Goal: Contribute content: Contribute content

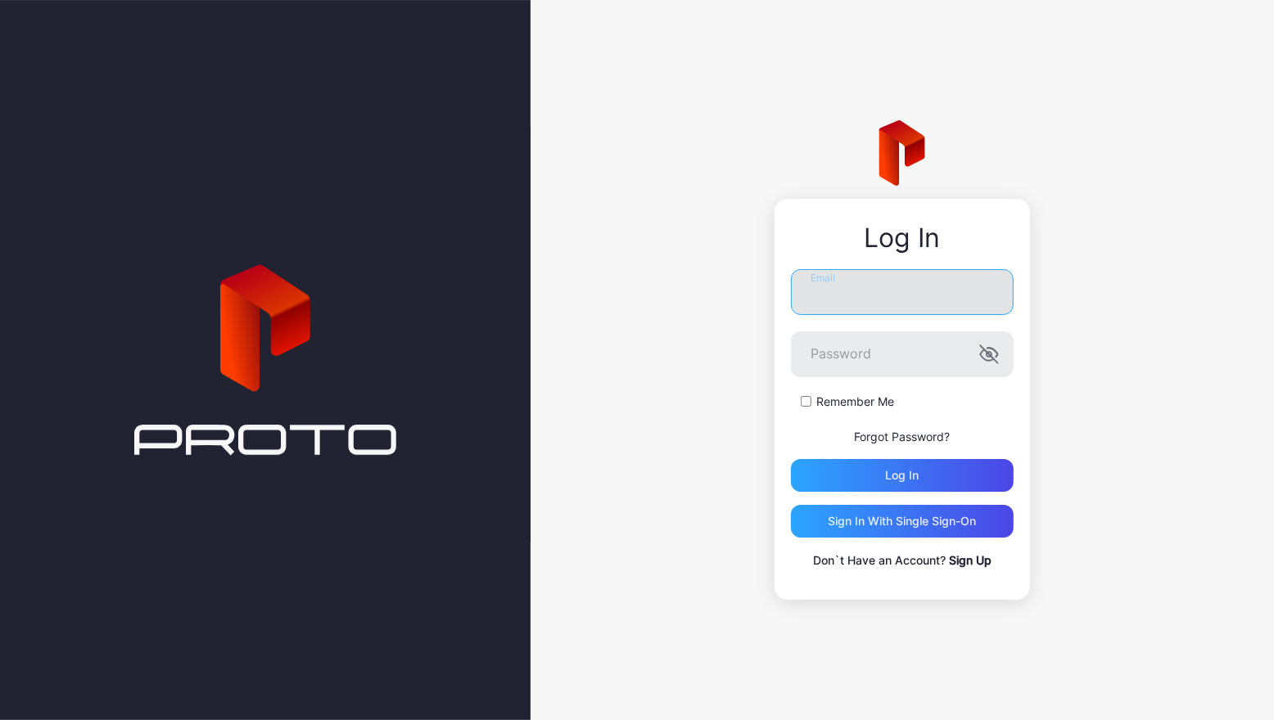
click at [942, 283] on input "Email" at bounding box center [902, 292] width 223 height 46
type input "**********"
click at [863, 403] on label "Remember Me" at bounding box center [855, 402] width 78 height 16
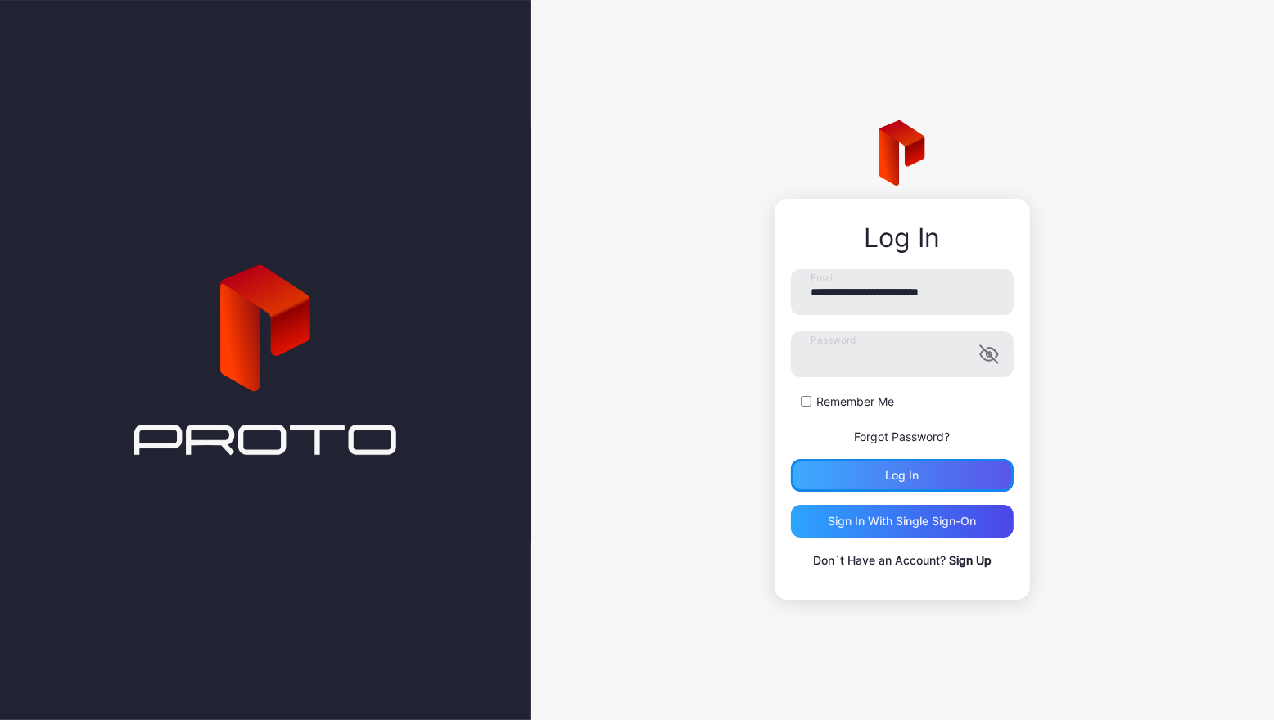
click at [891, 474] on div "Log in" at bounding box center [903, 475] width 34 height 13
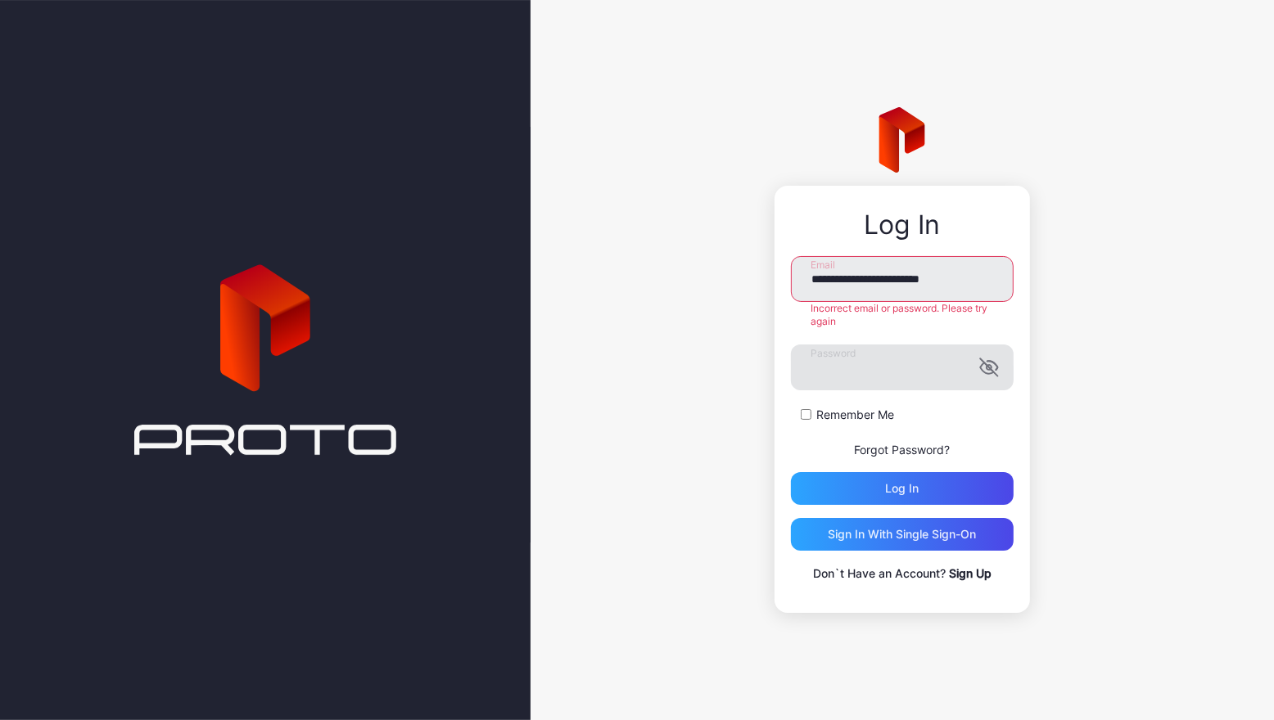
click at [982, 370] on icon "button" at bounding box center [987, 369] width 13 height 11
click at [784, 366] on div "**********" at bounding box center [902, 399] width 255 height 427
click at [882, 490] on div "Log in" at bounding box center [902, 488] width 223 height 33
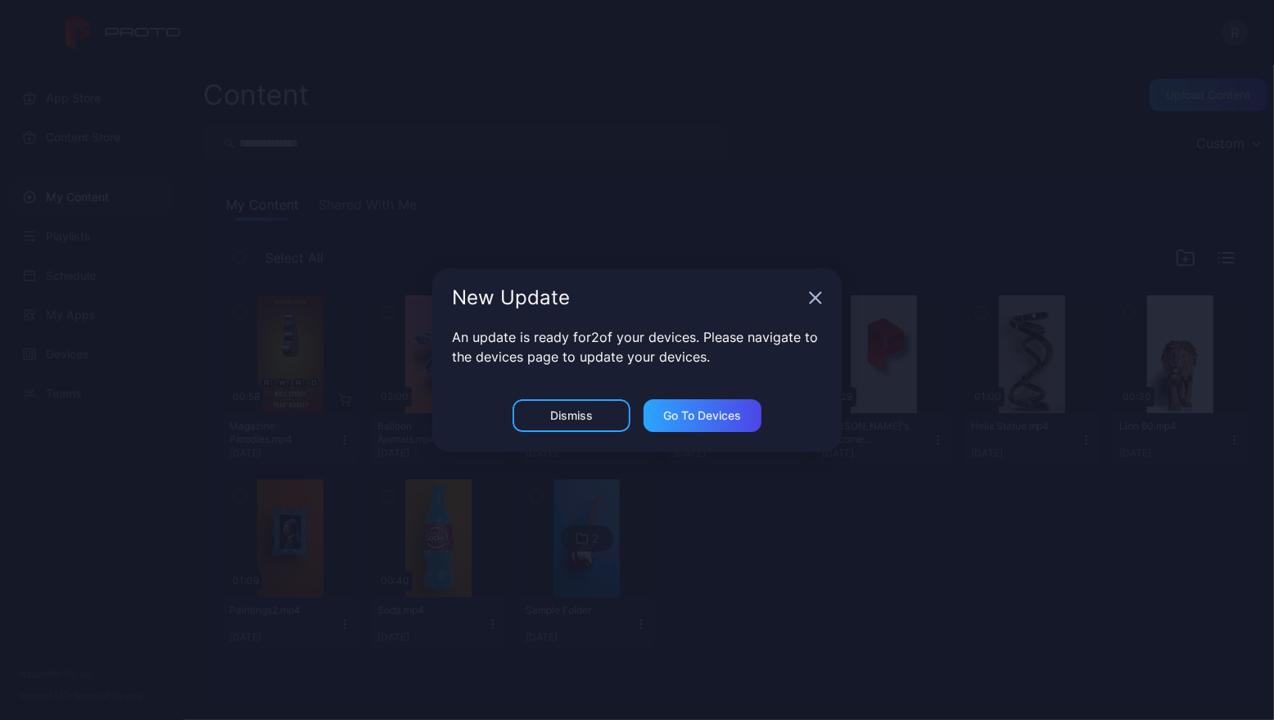
click at [814, 302] on icon "button" at bounding box center [815, 297] width 13 height 13
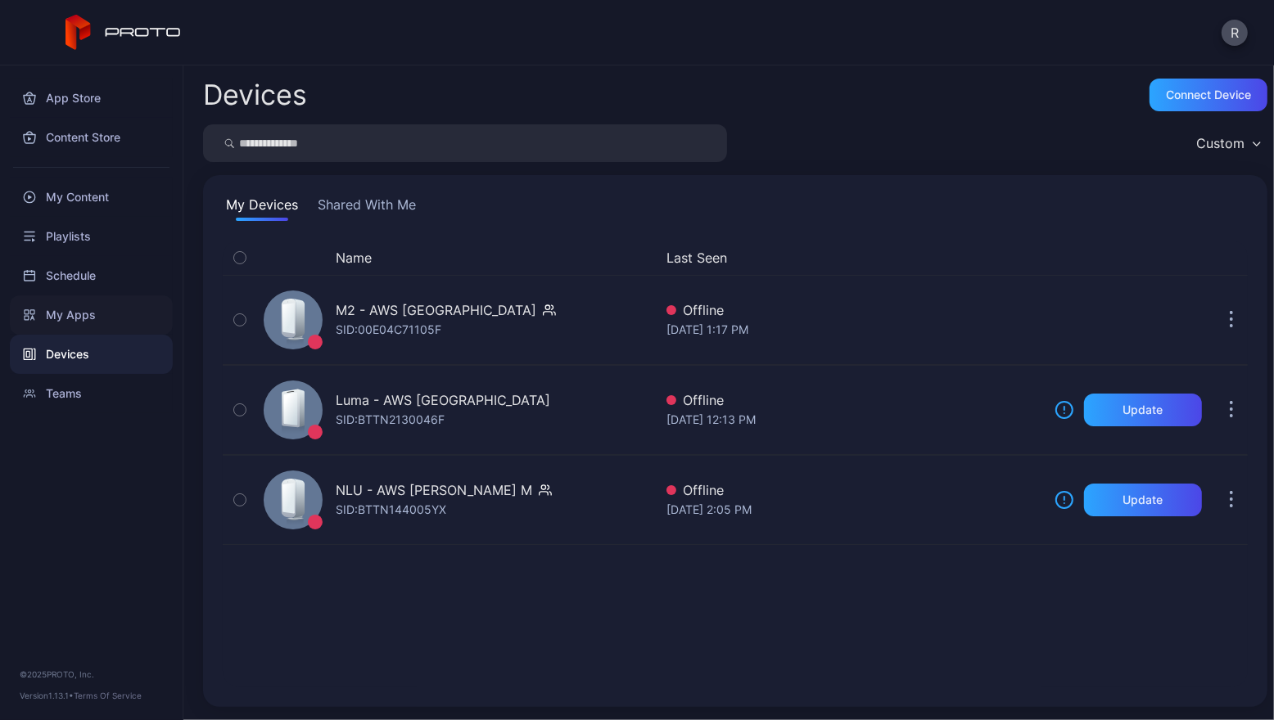
click at [79, 320] on div "My Apps" at bounding box center [91, 315] width 163 height 39
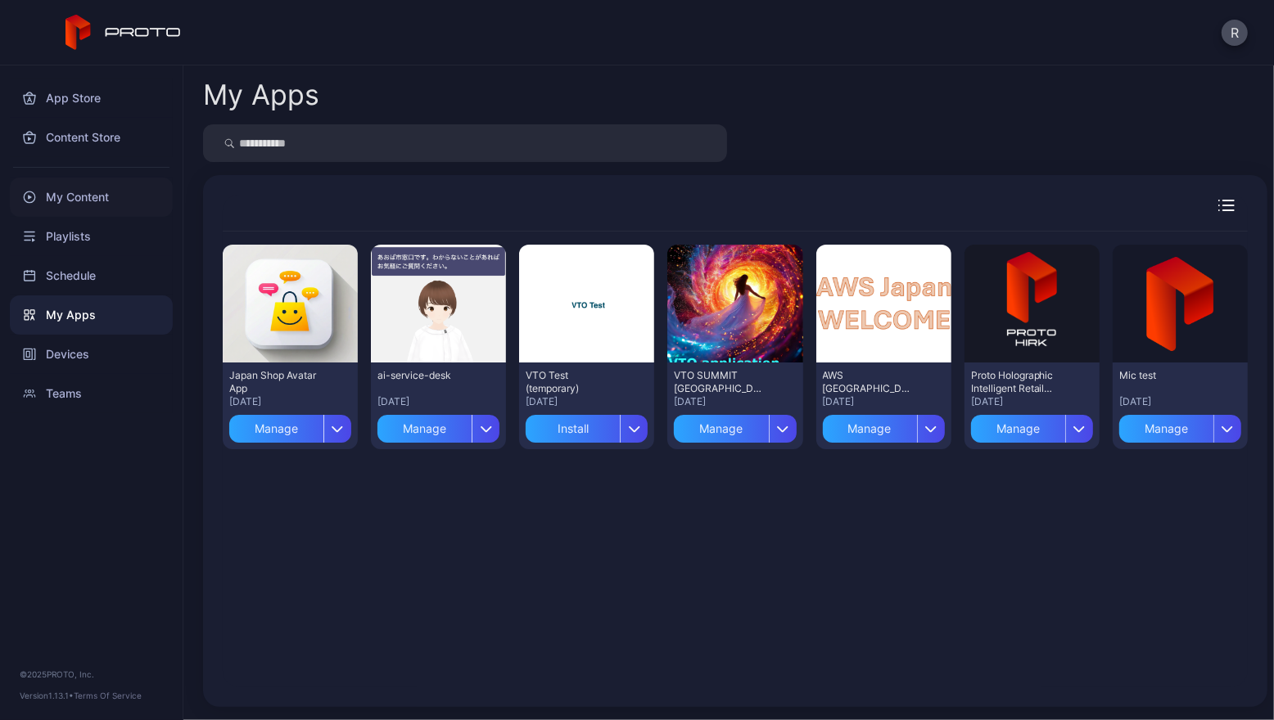
click at [66, 202] on div "My Content" at bounding box center [91, 197] width 163 height 39
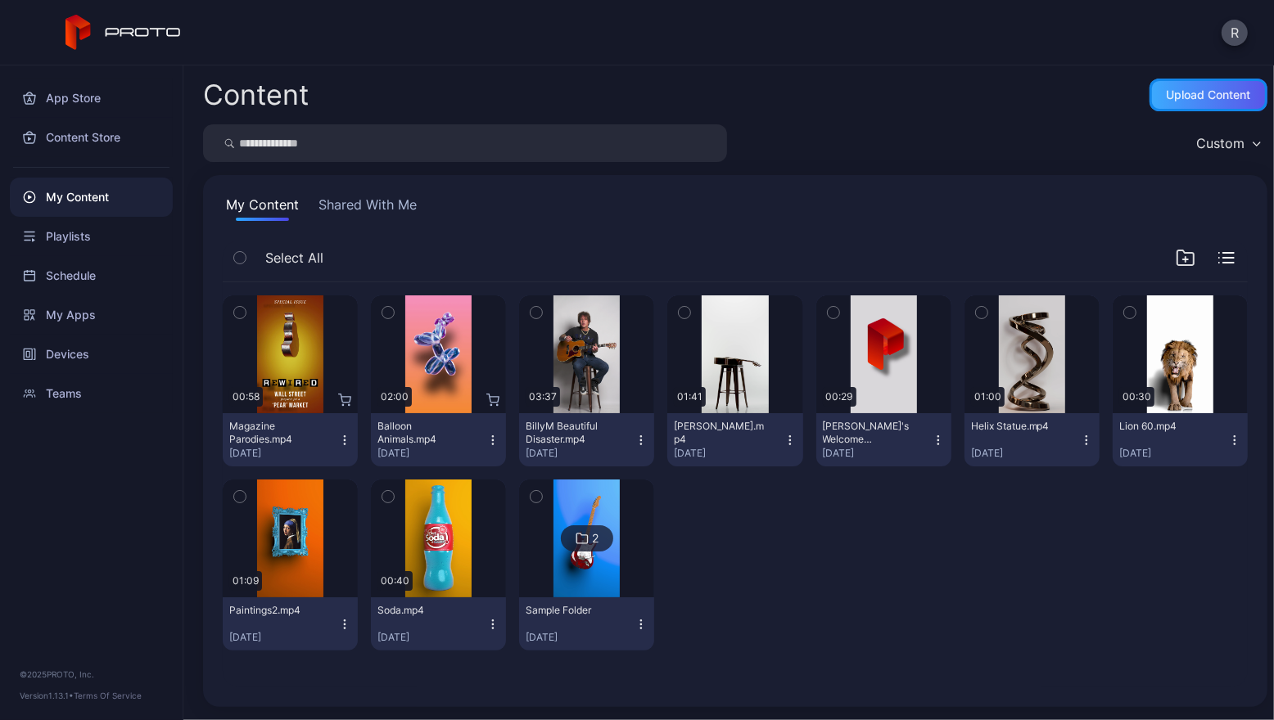
click at [1167, 99] on div "Upload Content" at bounding box center [1209, 94] width 84 height 13
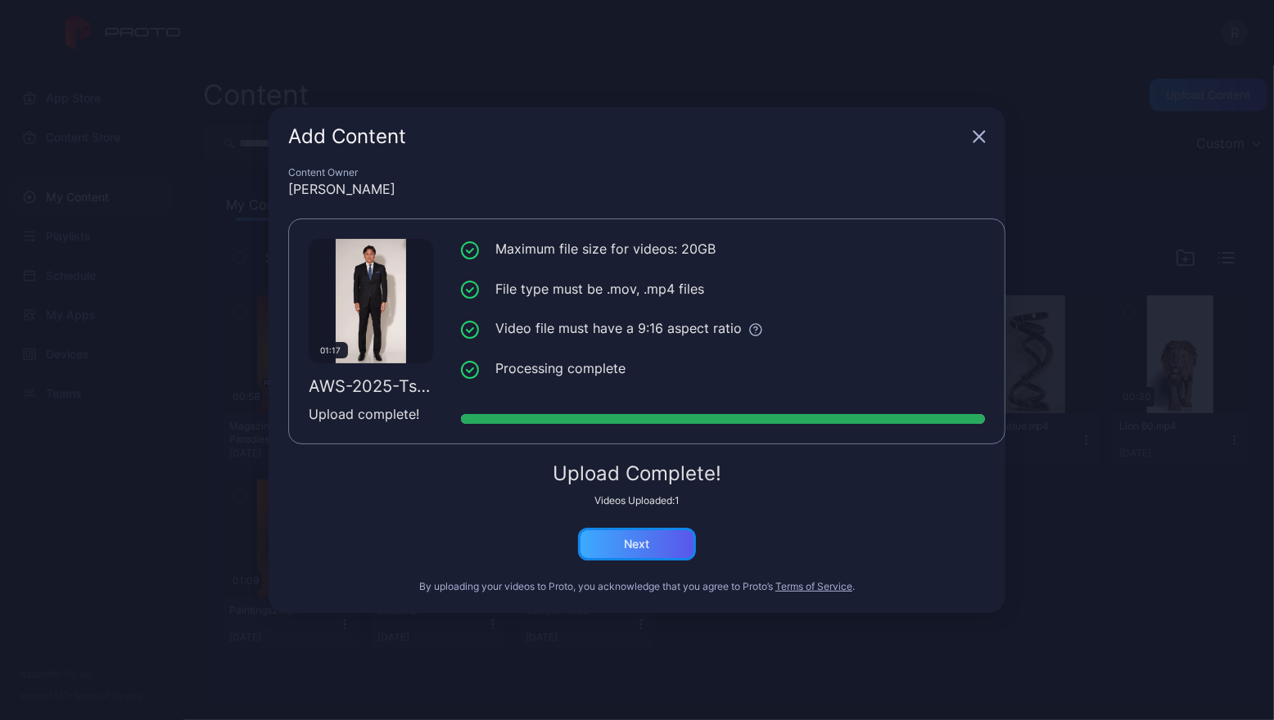
click at [675, 549] on div "Next" at bounding box center [637, 544] width 118 height 33
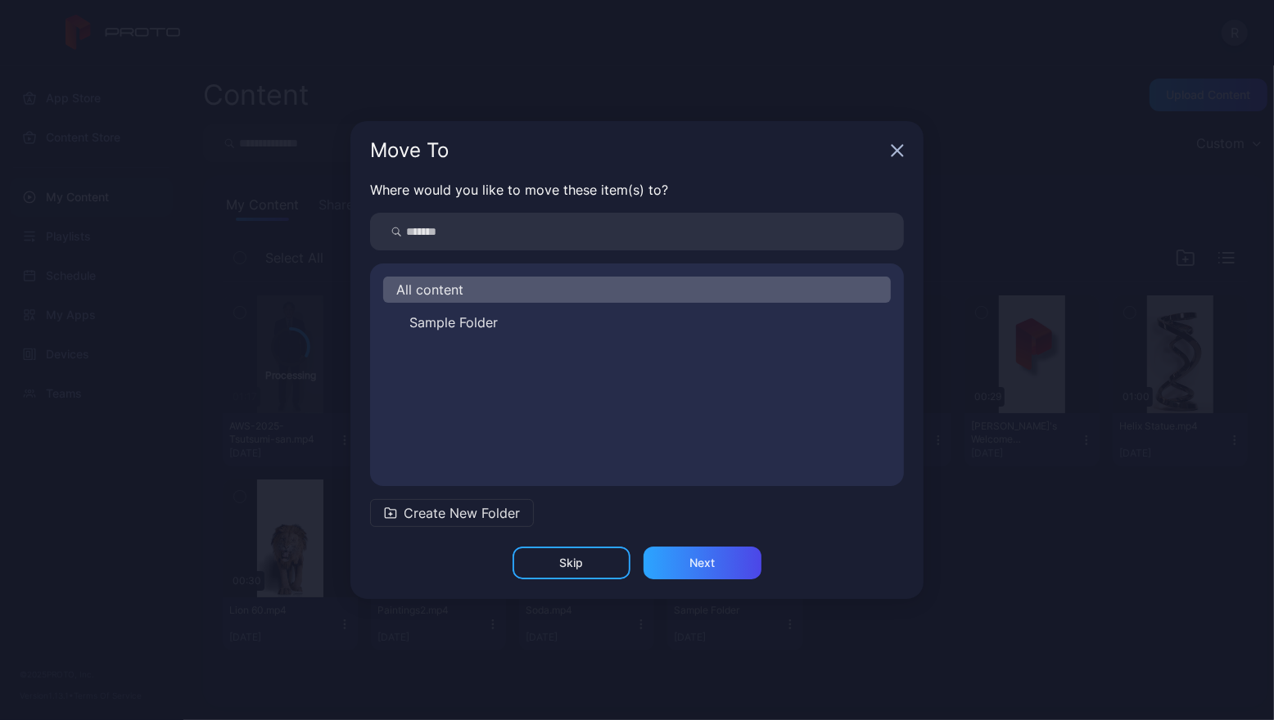
click at [449, 516] on span "Create New Folder" at bounding box center [462, 514] width 116 height 20
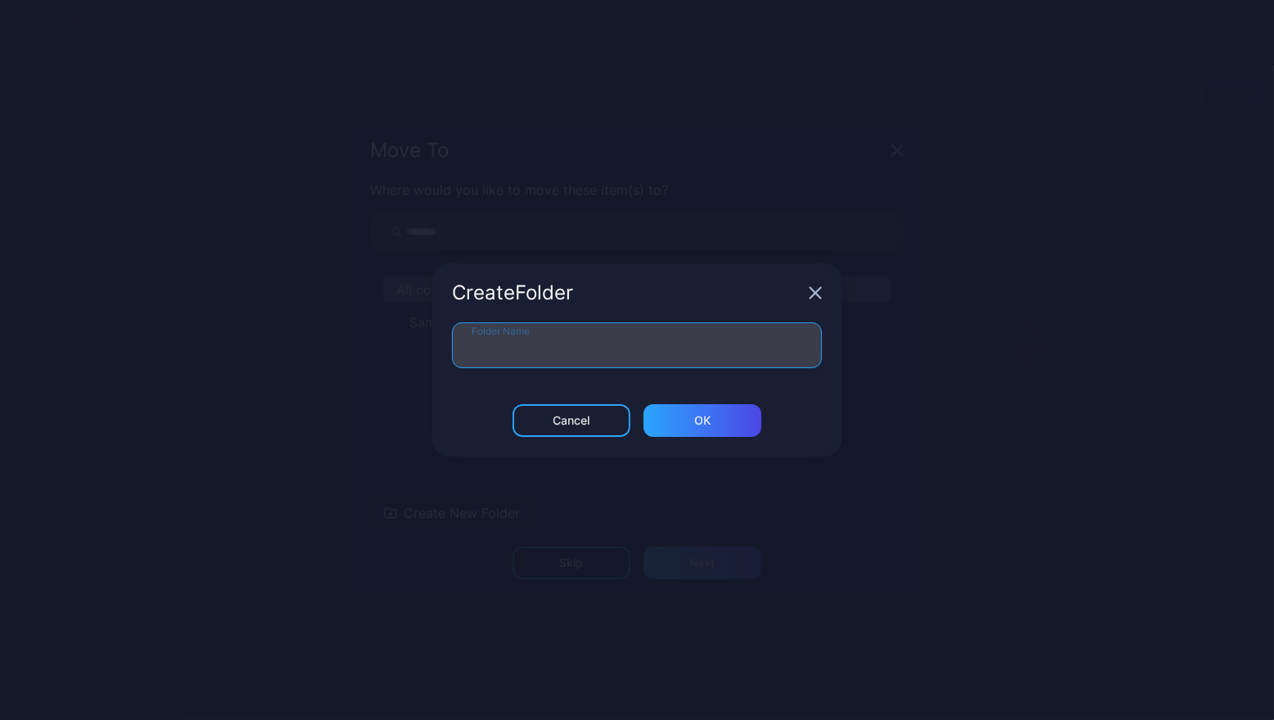
click at [485, 341] on input "Folder Name" at bounding box center [637, 346] width 370 height 46
type input "**********"
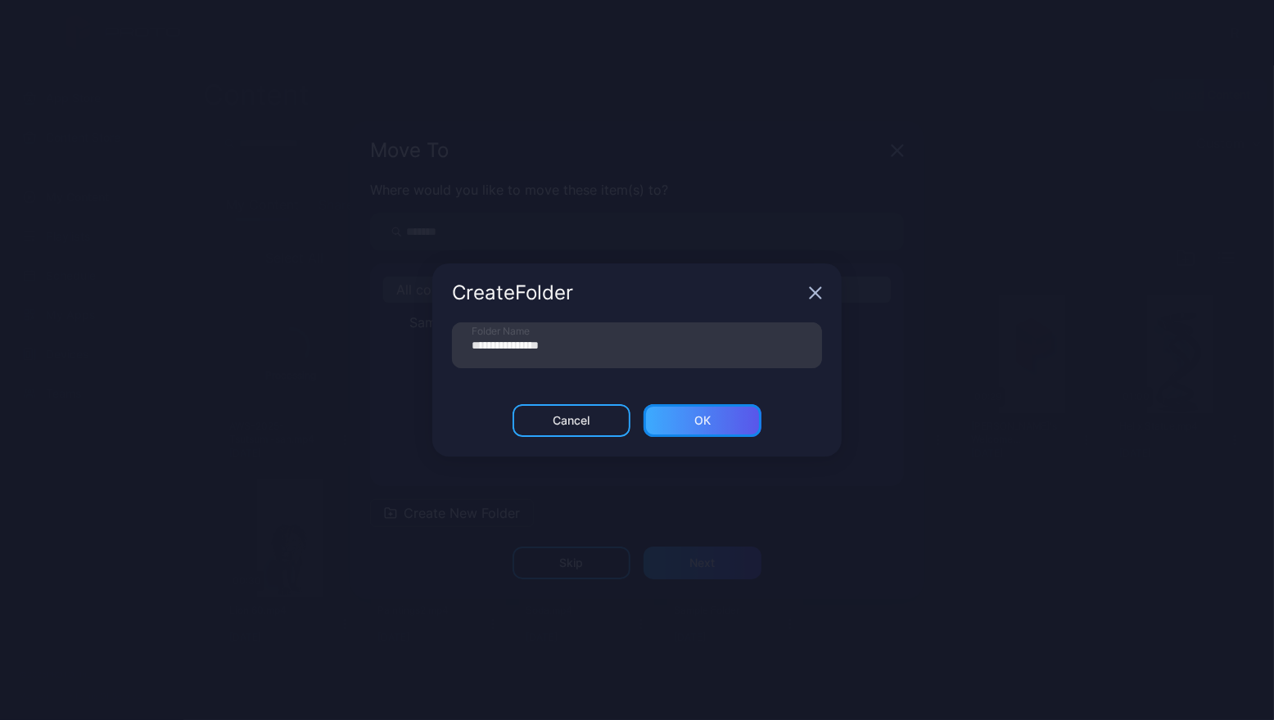
click at [694, 425] on div "ОК" at bounding box center [702, 420] width 16 height 13
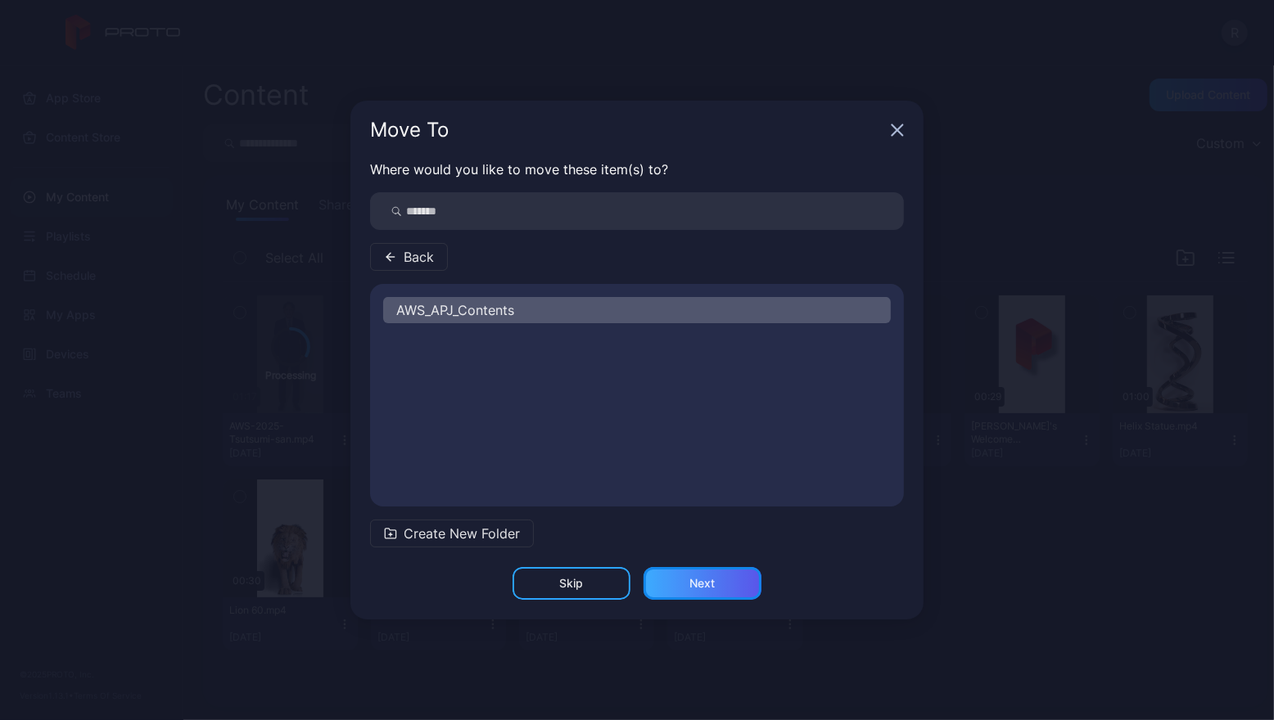
click at [703, 583] on div "Next" at bounding box center [702, 583] width 25 height 13
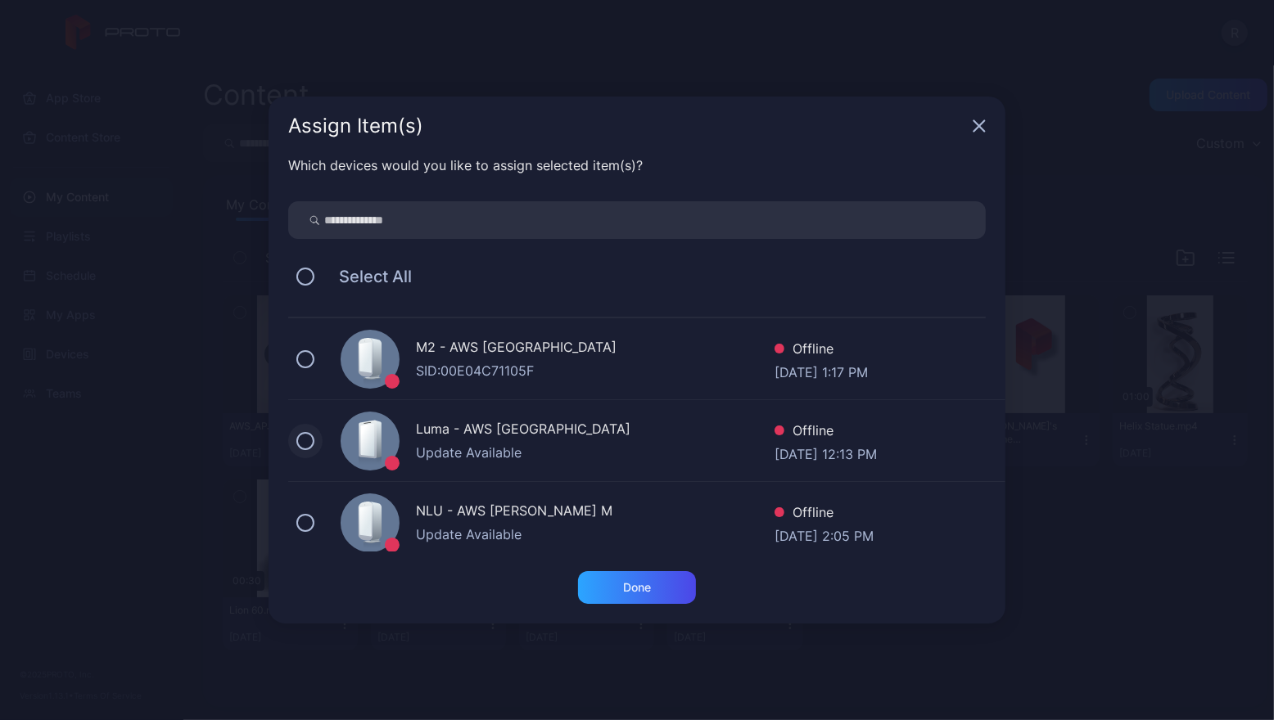
click at [305, 449] on button at bounding box center [305, 441] width 18 height 18
click at [644, 584] on div "Done" at bounding box center [637, 587] width 28 height 13
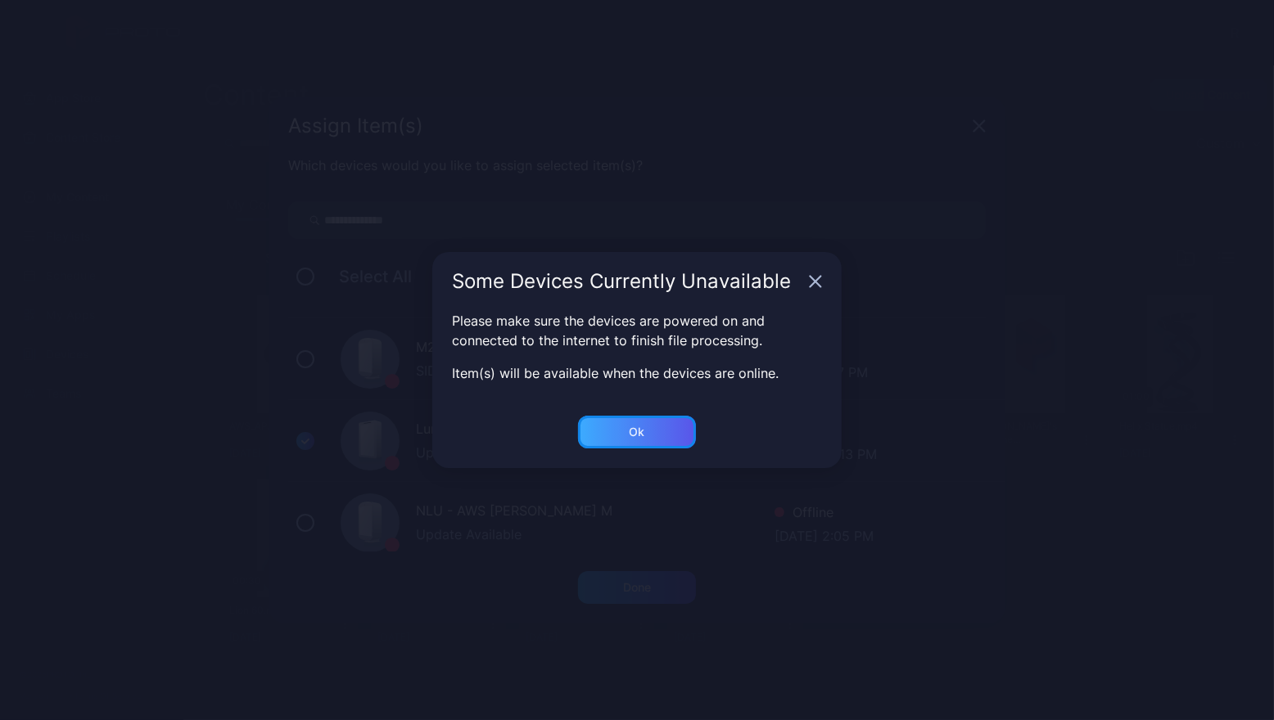
click at [649, 431] on div "Ok" at bounding box center [637, 432] width 118 height 33
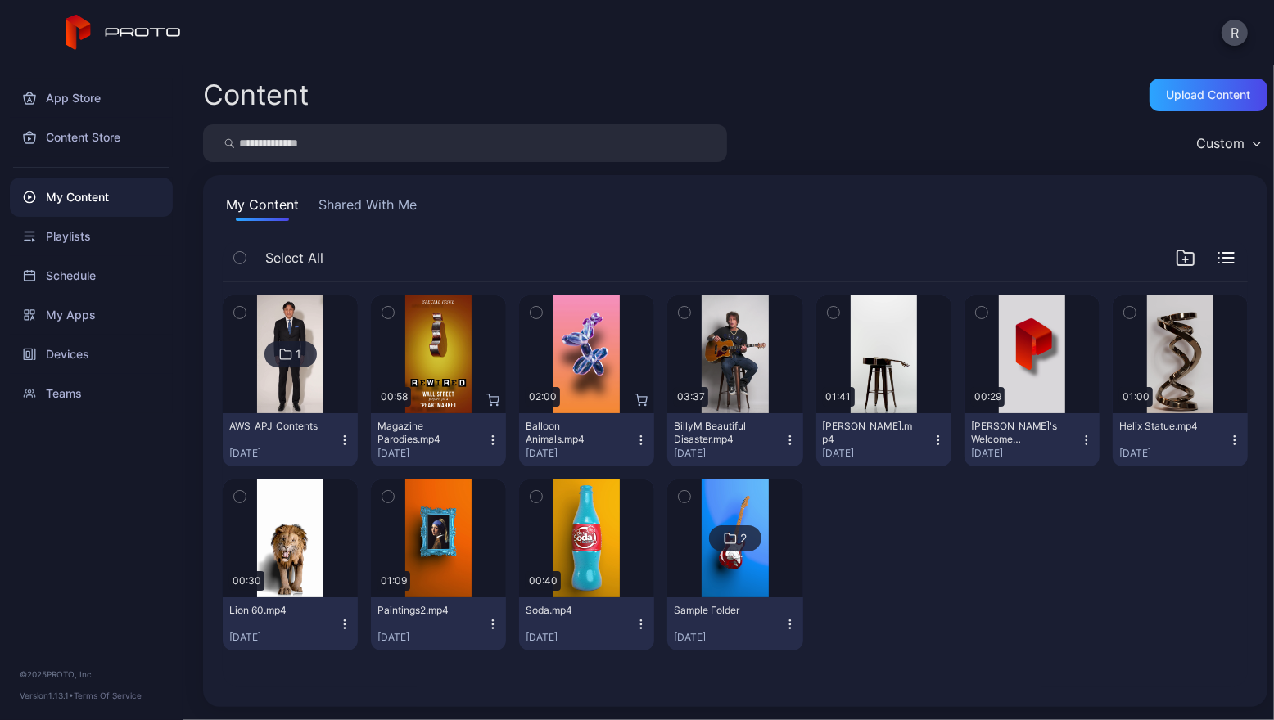
click at [1223, 263] on icon "button" at bounding box center [1228, 263] width 11 height 0
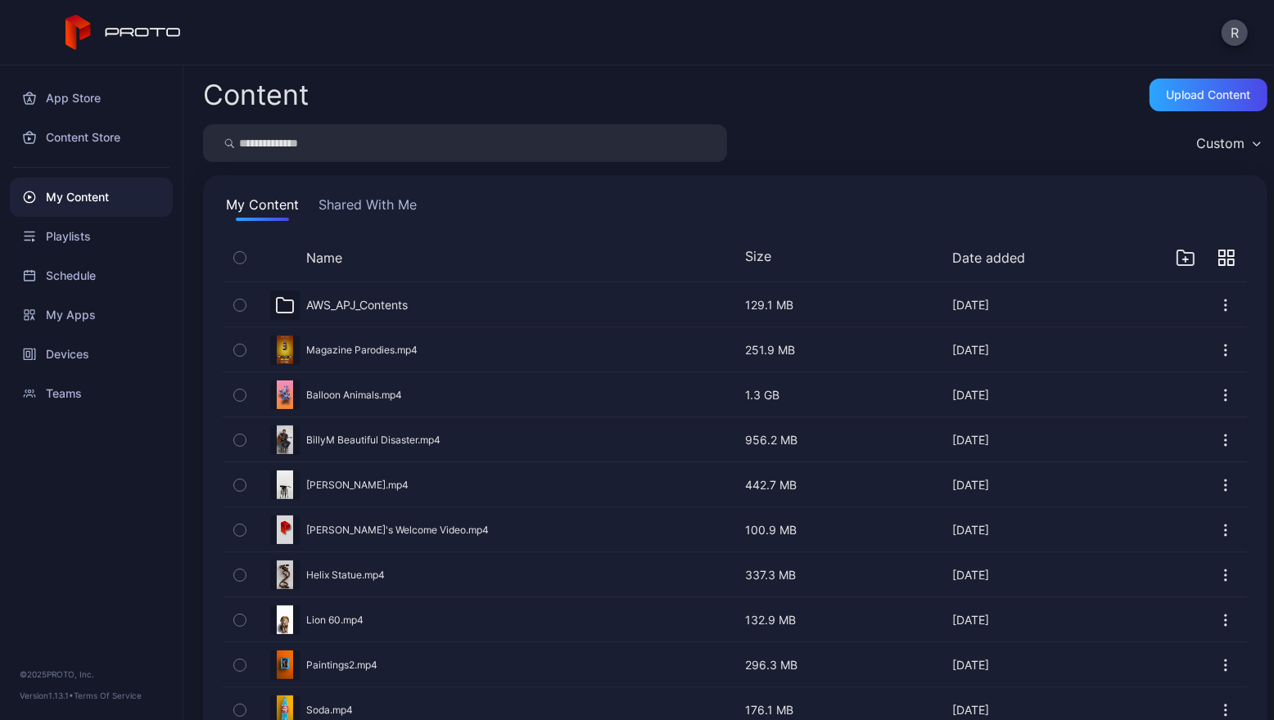
click at [345, 302] on div "AWS_APJ_Contents" at bounding box center [357, 305] width 102 height 15
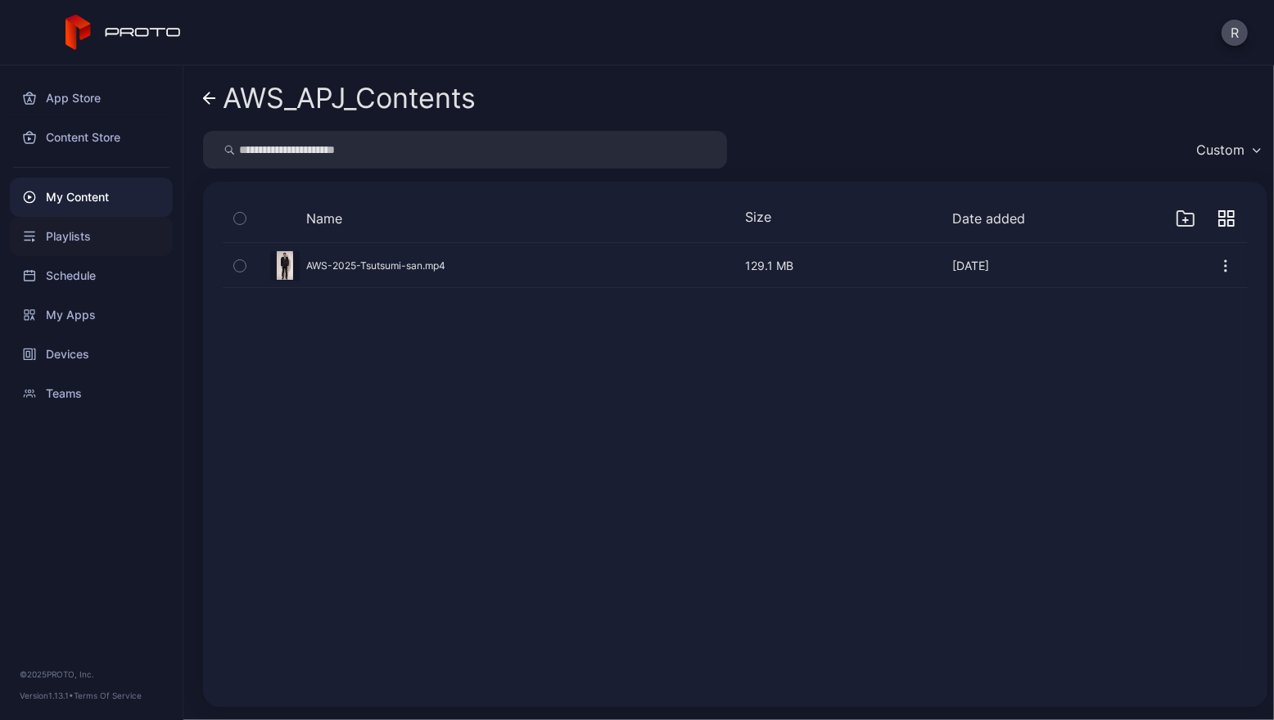
click at [58, 250] on div "Playlists" at bounding box center [91, 236] width 163 height 39
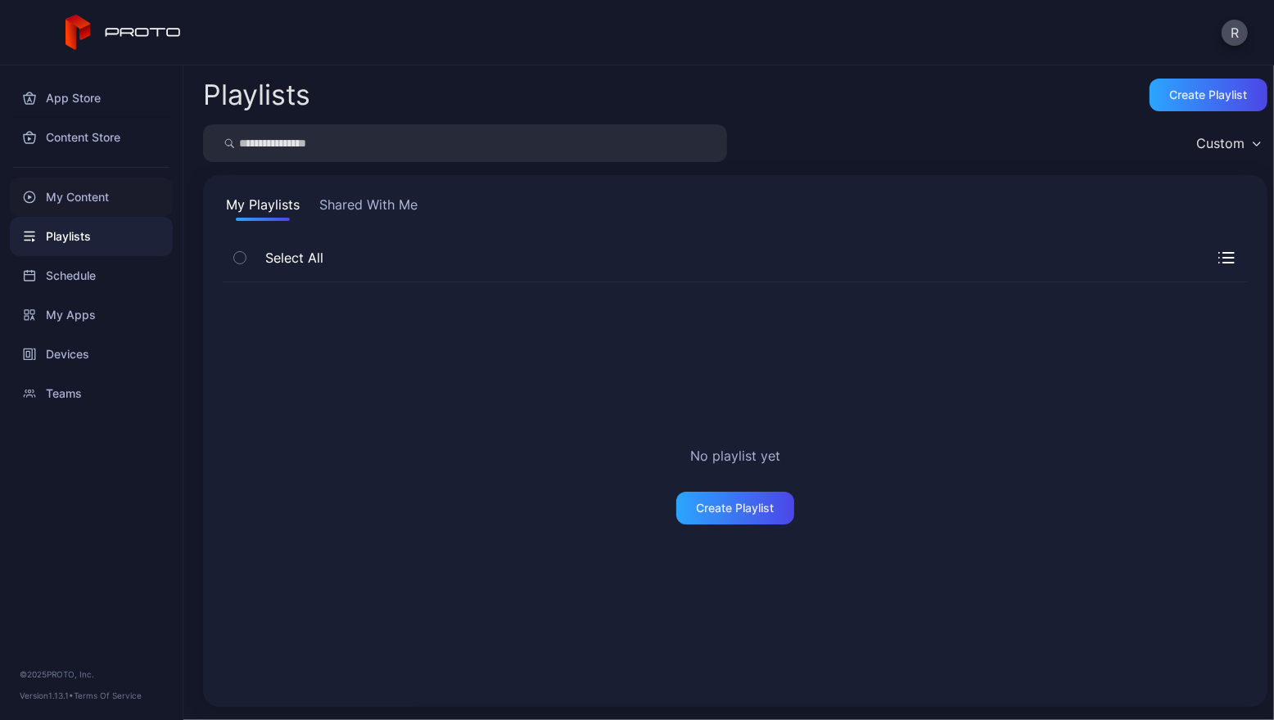
click at [67, 188] on div "My Content" at bounding box center [91, 197] width 163 height 39
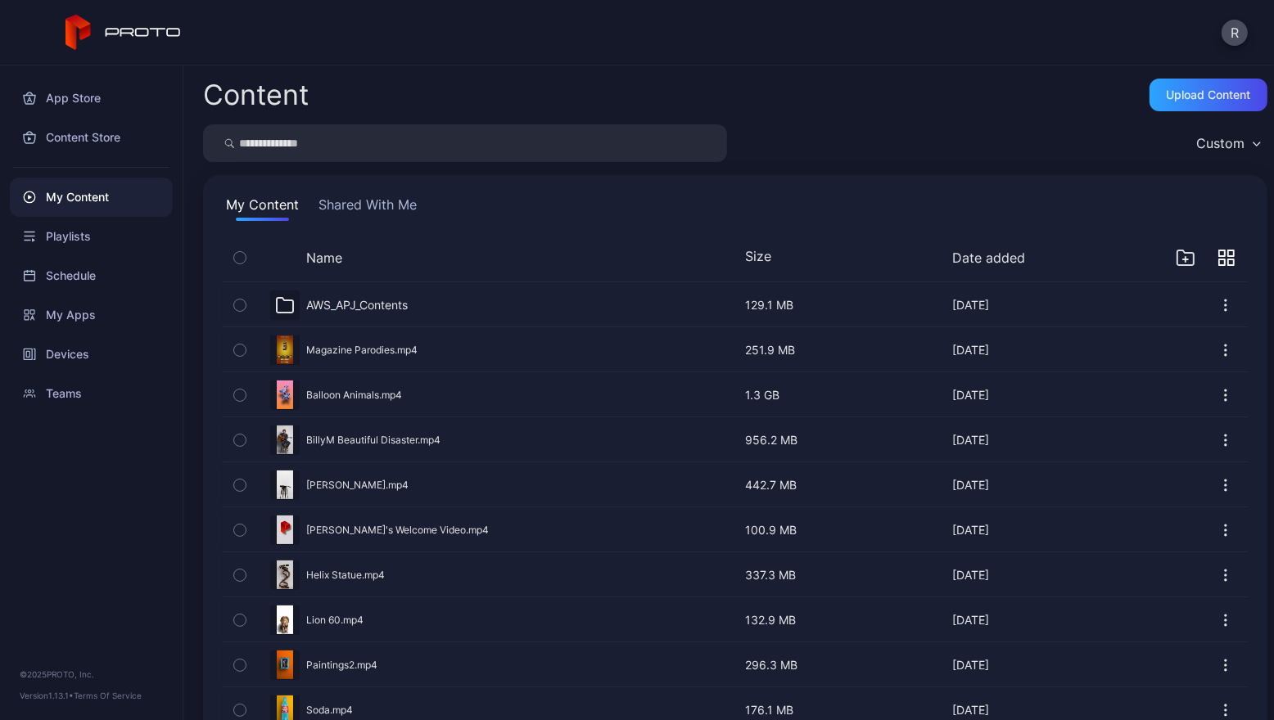
click at [357, 301] on div "AWS_APJ_Contents" at bounding box center [357, 305] width 102 height 15
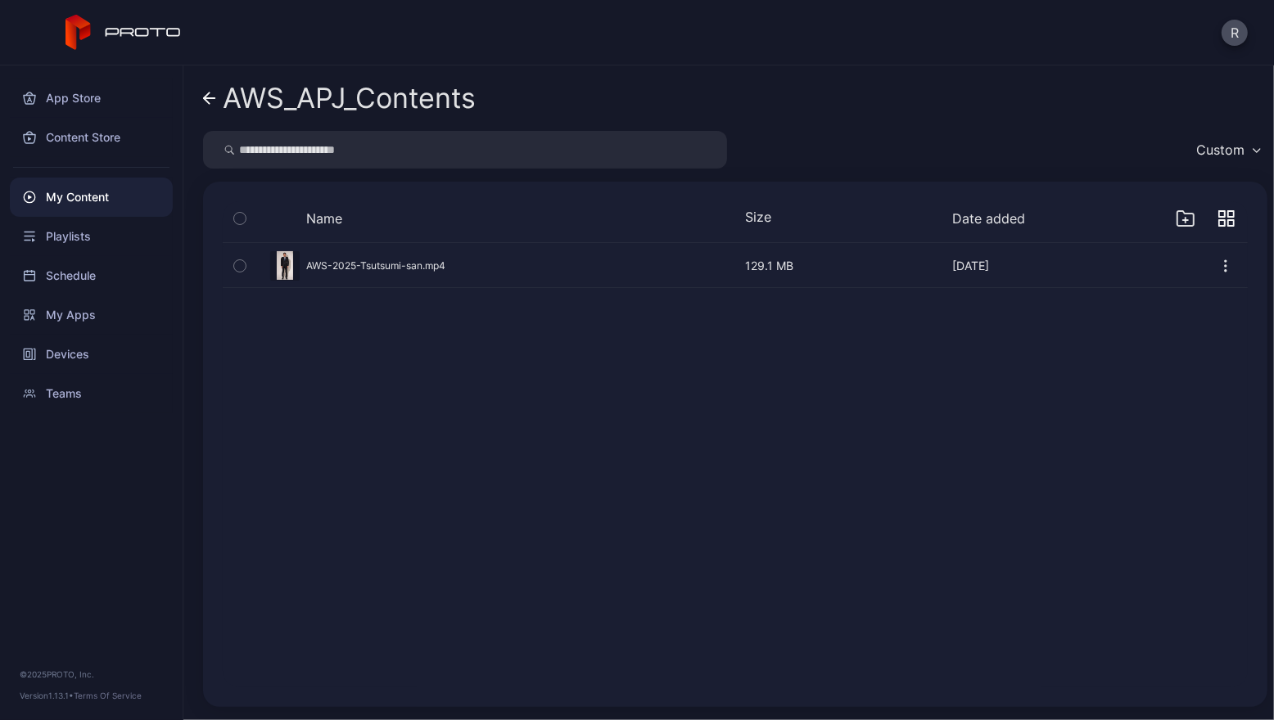
click at [336, 269] on div "Preview" at bounding box center [735, 265] width 1025 height 43
